Goal: Information Seeking & Learning: Learn about a topic

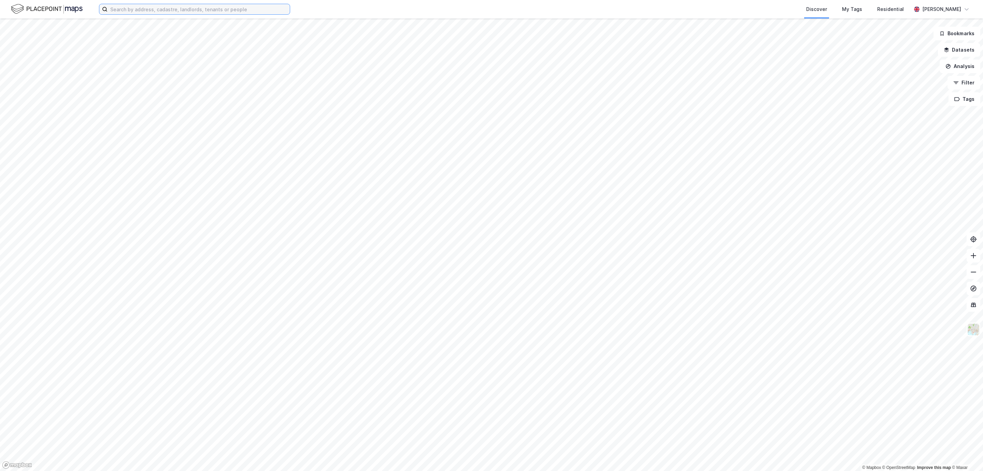
click at [191, 5] on input at bounding box center [199, 9] width 182 height 10
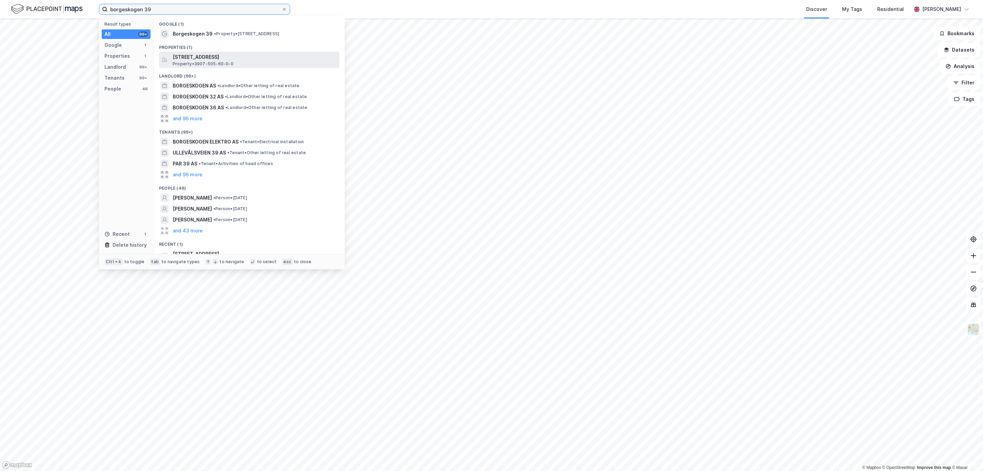
type input "borgeskogen 39"
click at [194, 56] on span "[STREET_ADDRESS]" at bounding box center [255, 57] width 164 height 8
